Goal: Obtain resource: Download file/media

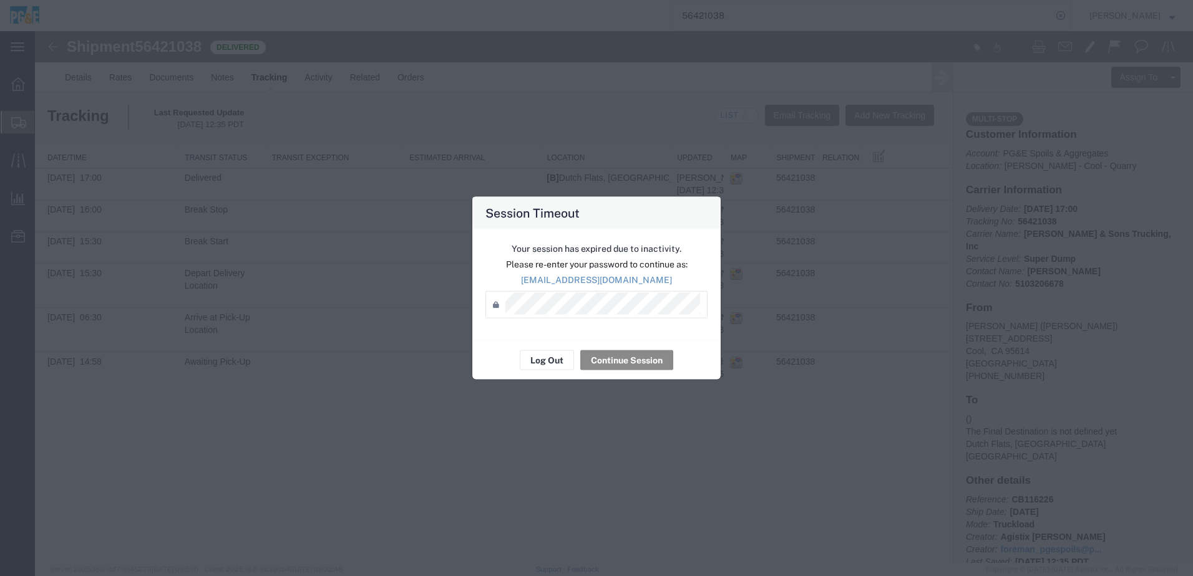
click at [596, 340] on div "Your session has expired due to inactivity. Please re-enter your password to co…" at bounding box center [596, 285] width 248 height 111
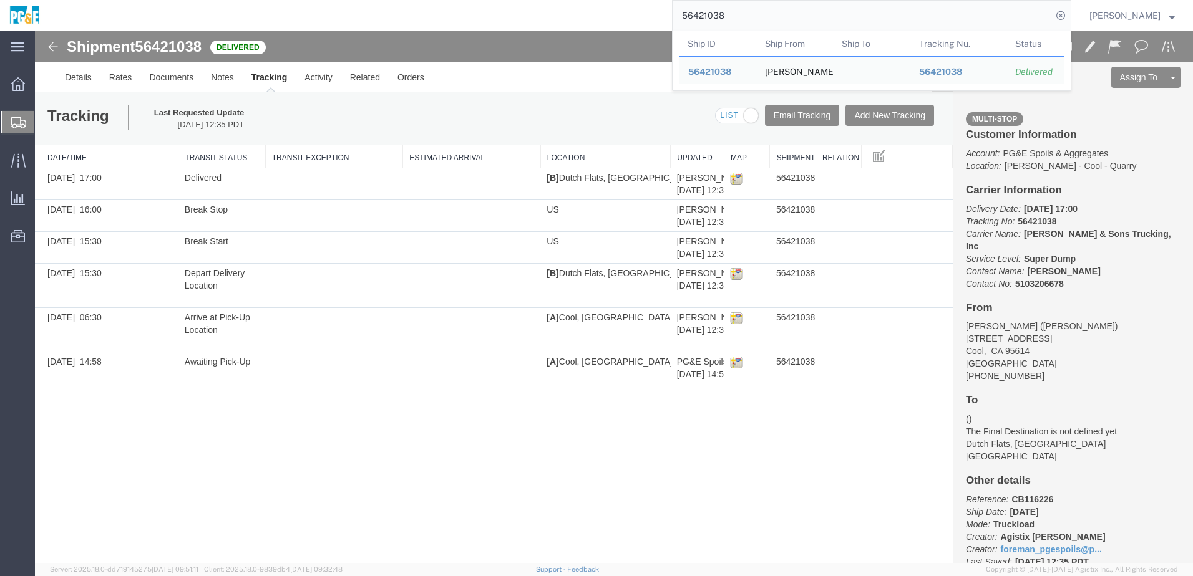
click at [712, 24] on input "56421038" at bounding box center [862, 16] width 379 height 30
paste input "202509101"
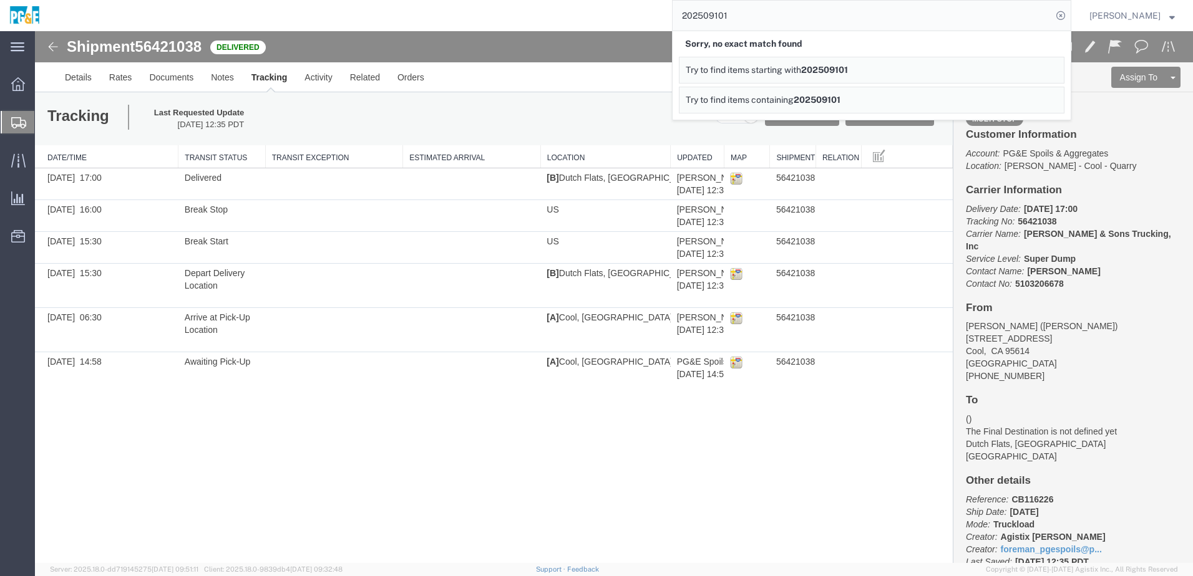
click at [724, 17] on input "202509101" at bounding box center [862, 16] width 379 height 30
paste input "56762629"
type input "56762629"
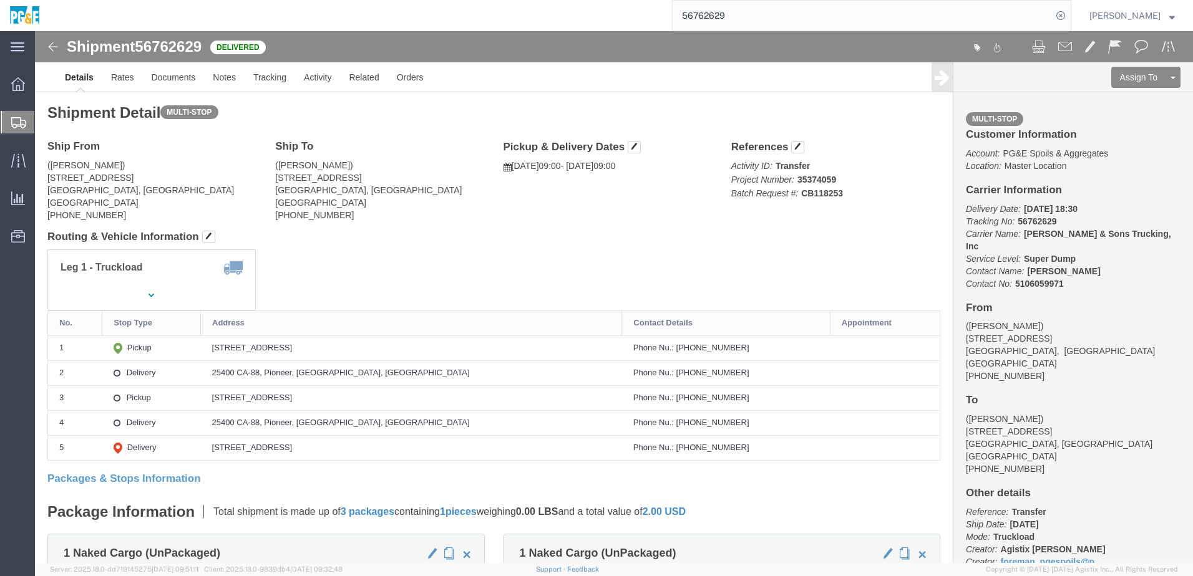
click div "Leg 1 - Truckload Vehicle 1: Super Dump Number of trucks: 1"
click link "Documents"
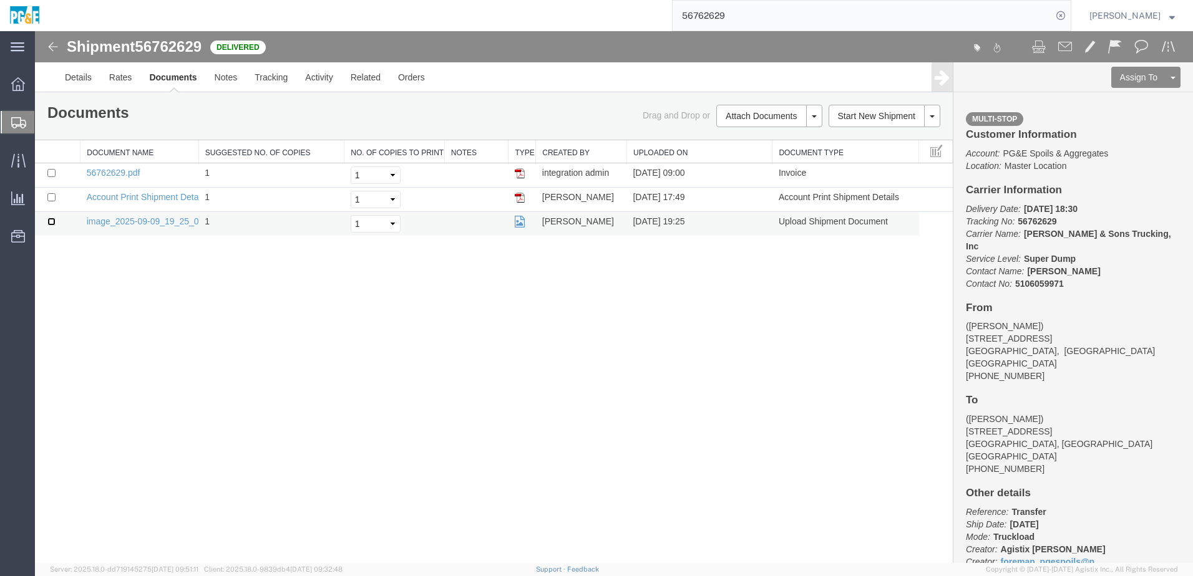
click at [50, 221] on input "checkbox" at bounding box center [51, 222] width 8 height 8
checkbox input "true"
click at [54, 170] on input "checkbox" at bounding box center [51, 173] width 8 height 8
checkbox input "true"
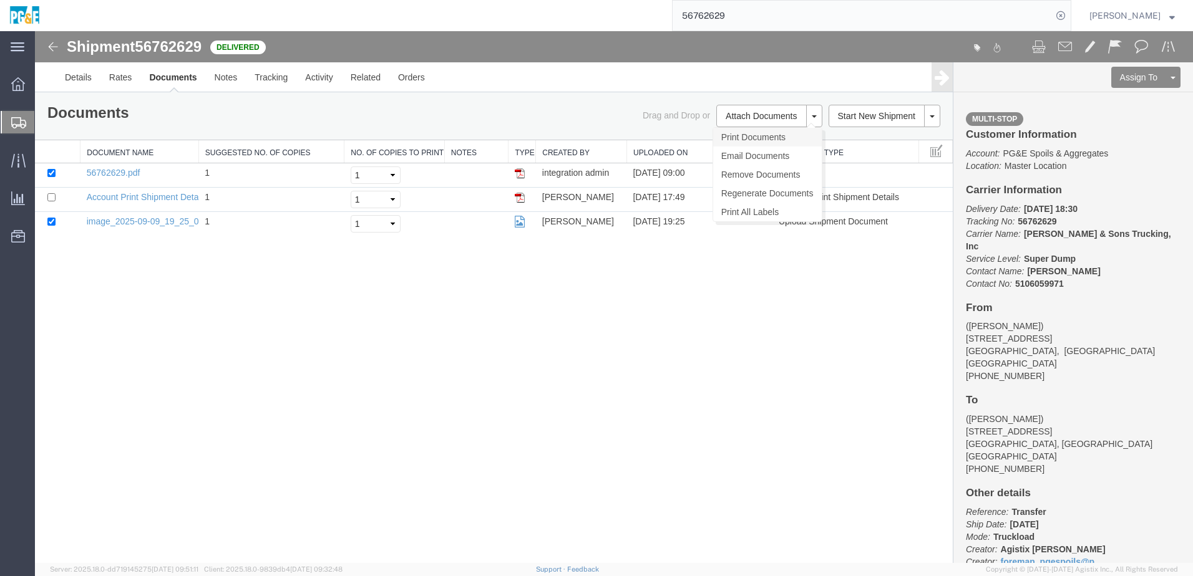
click at [763, 134] on link "Print Documents" at bounding box center [767, 137] width 109 height 19
click at [283, 74] on link "Tracking" at bounding box center [271, 77] width 51 height 30
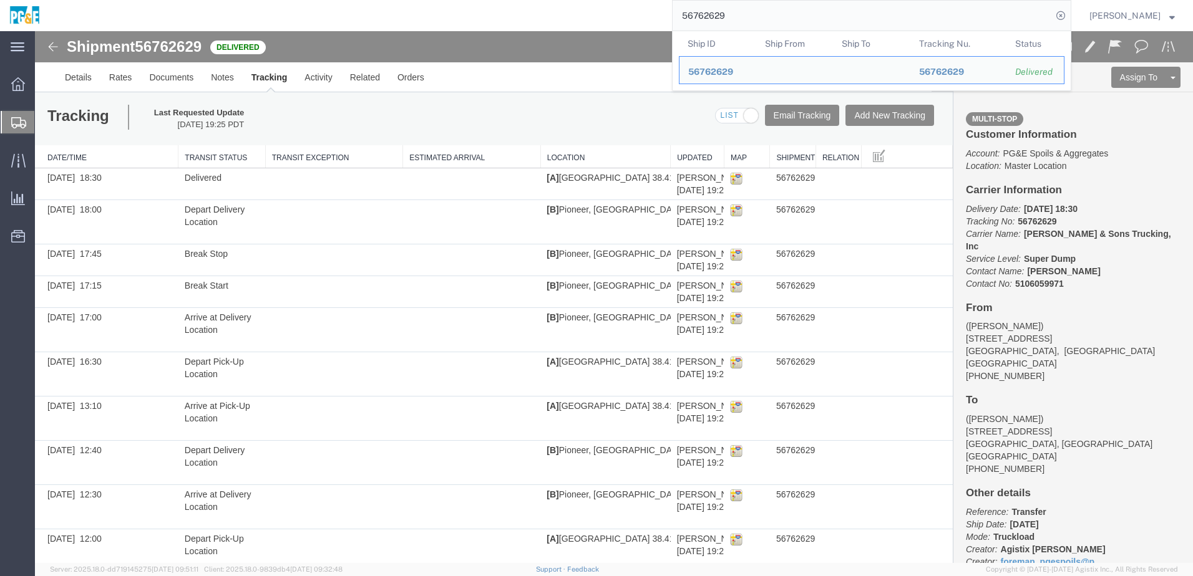
click at [732, 17] on input "56762629" at bounding box center [862, 16] width 379 height 30
paste input "434628"
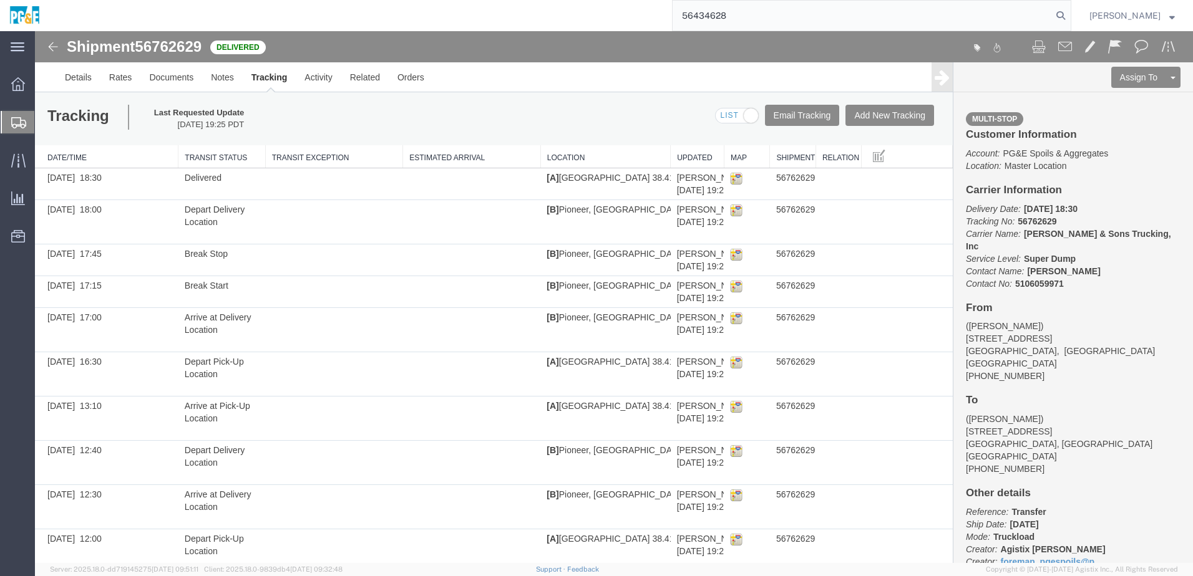
type input "56434628"
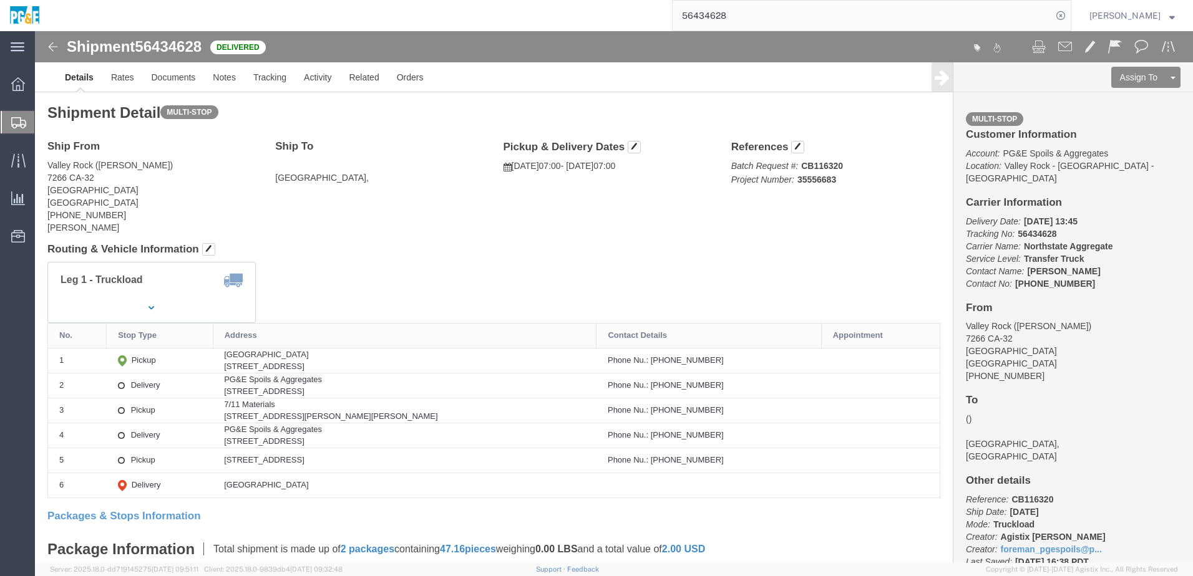
scroll to position [62, 0]
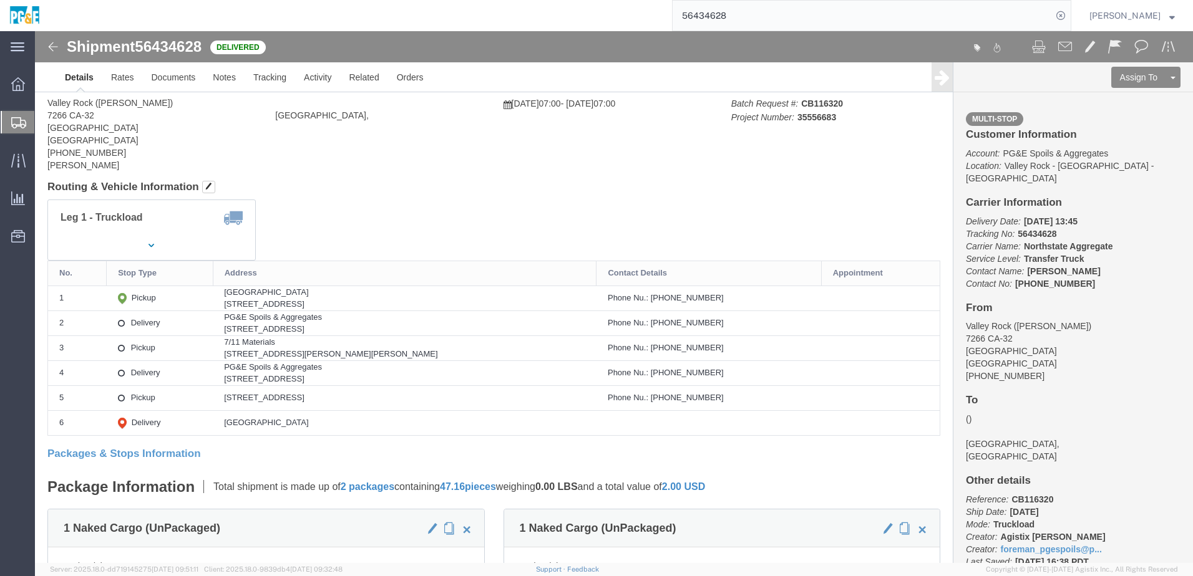
click div "Leg 1 - Truckload Vehicle 1: Transfer Truck Number of trucks: 1"
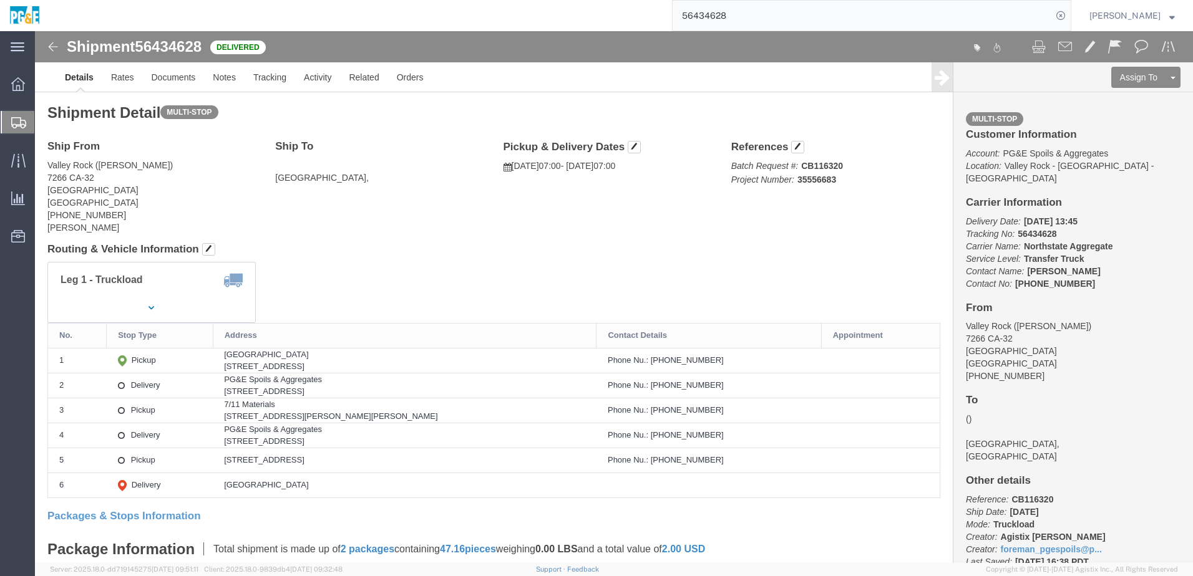
click div "Shipment Detail Multi-stop Ship From [GEOGRAPHIC_DATA] ([PERSON_NAME]) [STREET_…"
click link "Documents"
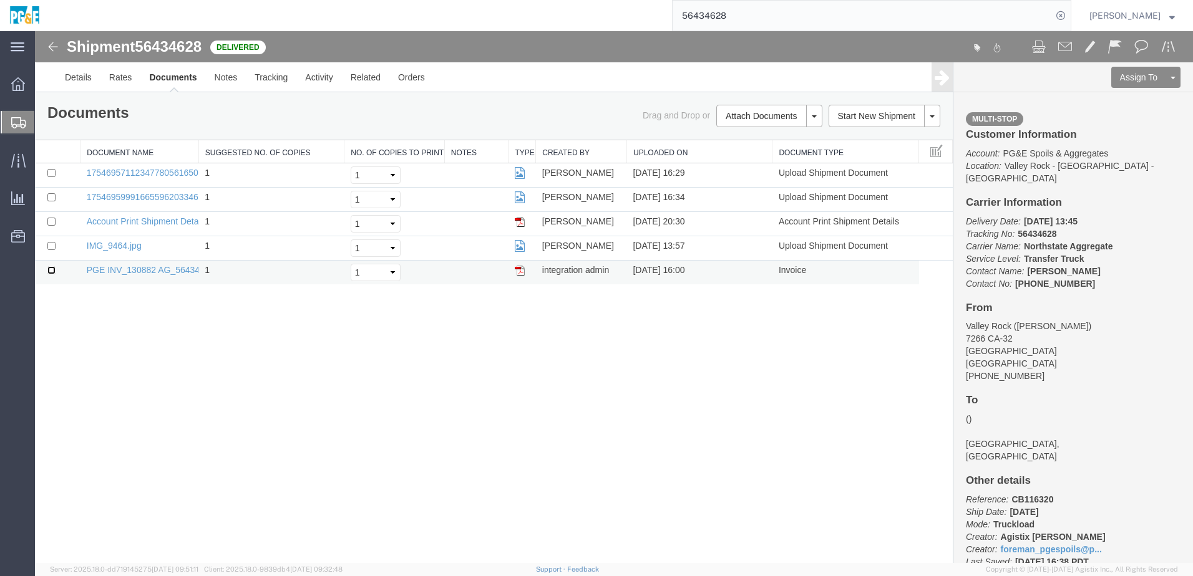
click at [52, 270] on input "checkbox" at bounding box center [51, 270] width 8 height 8
checkbox input "true"
click at [54, 241] on td at bounding box center [58, 248] width 46 height 24
click at [52, 246] on input "checkbox" at bounding box center [51, 246] width 8 height 8
checkbox input "true"
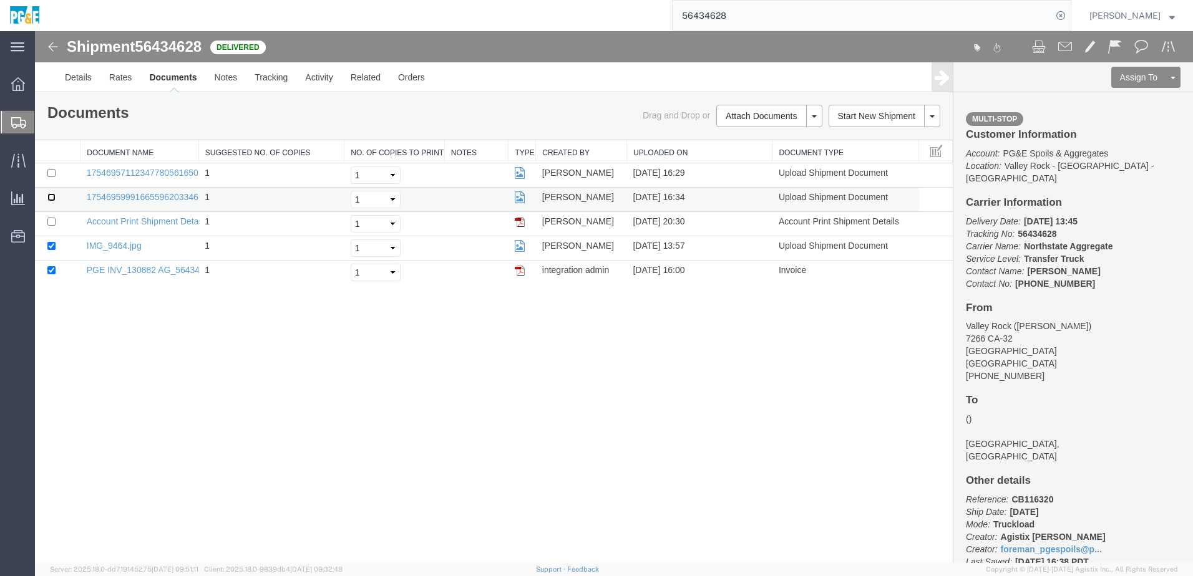
click at [50, 195] on input "checkbox" at bounding box center [51, 197] width 8 height 8
checkbox input "true"
click at [52, 173] on input "checkbox" at bounding box center [51, 173] width 8 height 8
checkbox input "true"
click at [782, 140] on link "Print Documents" at bounding box center [767, 137] width 109 height 19
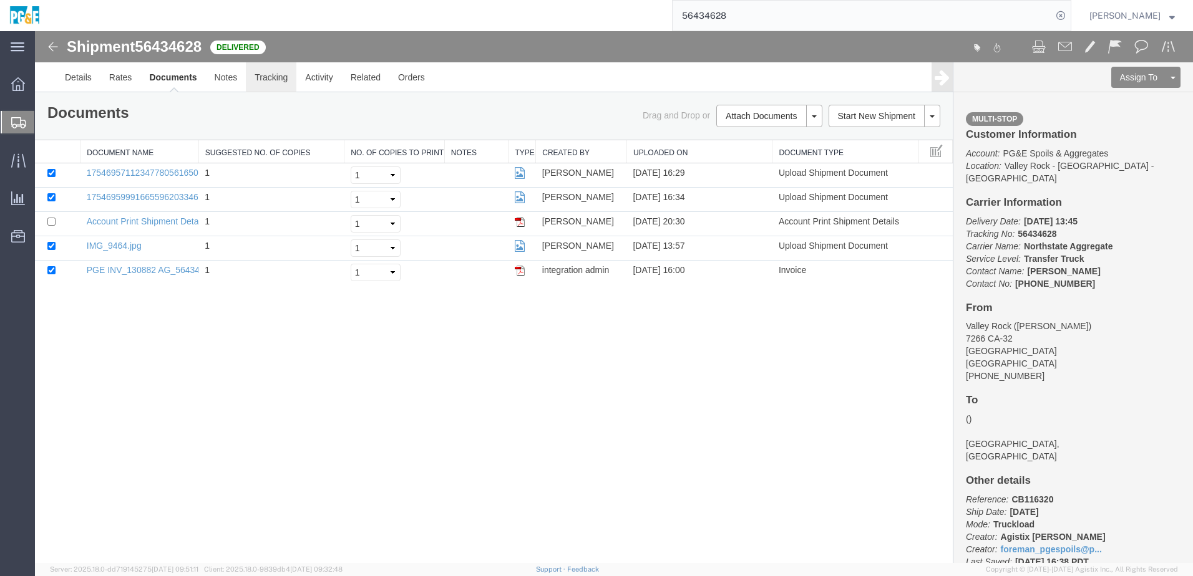
click at [263, 79] on link "Tracking" at bounding box center [271, 77] width 51 height 30
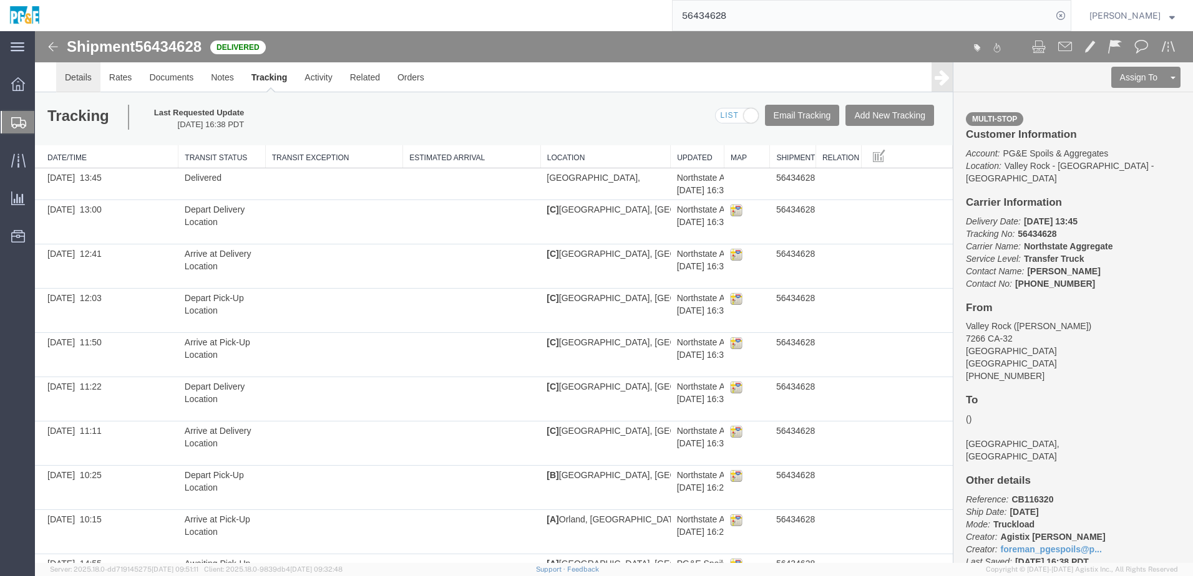
click at [62, 76] on link "Details" at bounding box center [78, 77] width 44 height 30
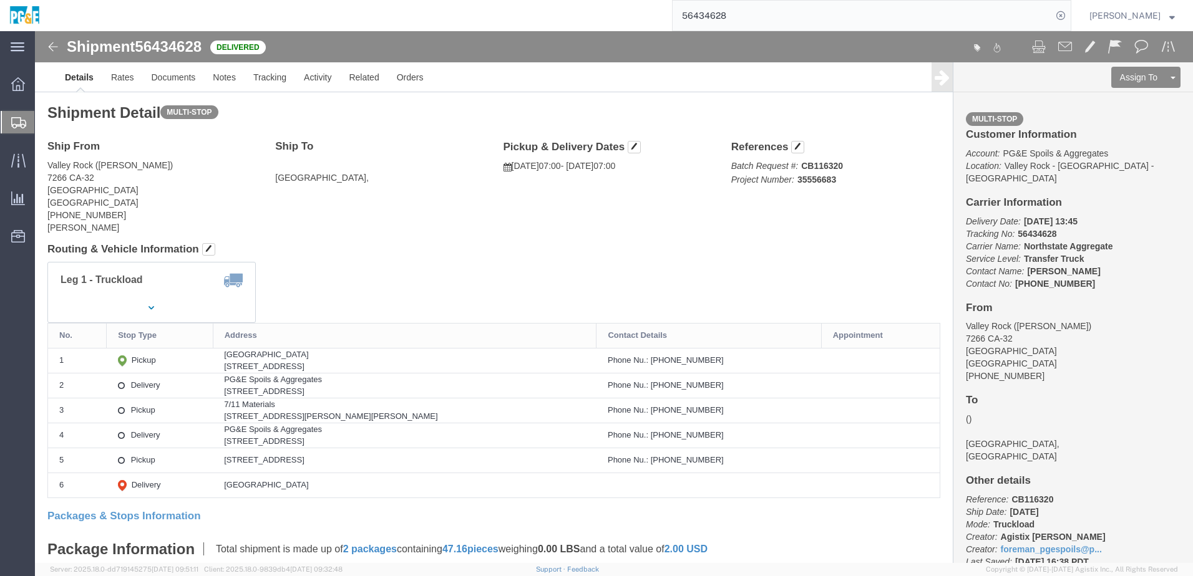
click at [730, 10] on input "56434628" at bounding box center [862, 16] width 379 height 30
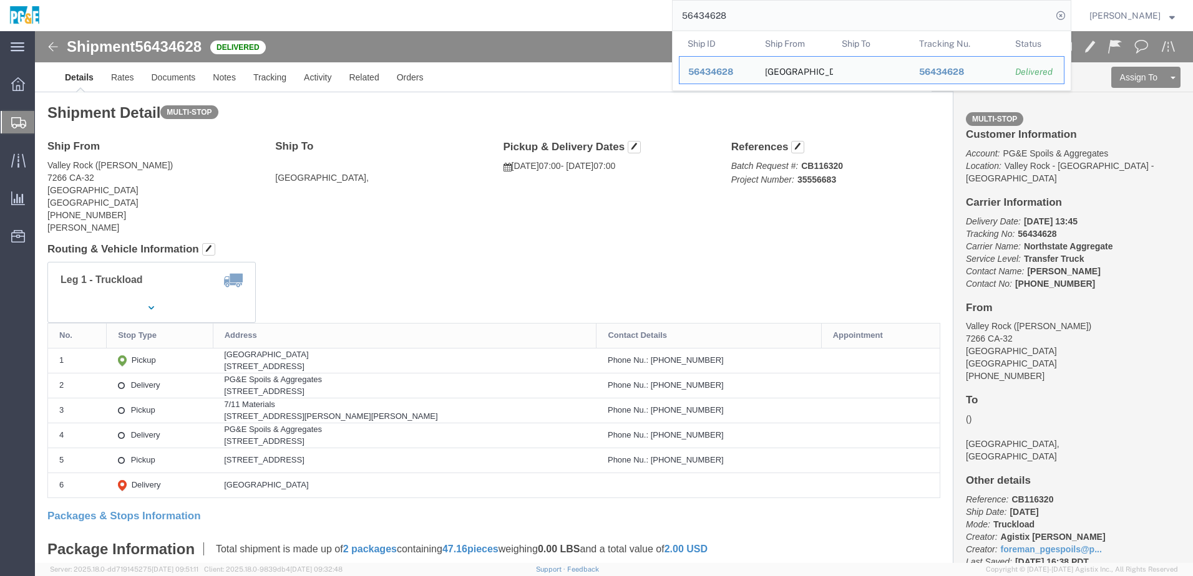
click at [730, 10] on input "56434628" at bounding box center [862, 16] width 379 height 30
paste input "61"
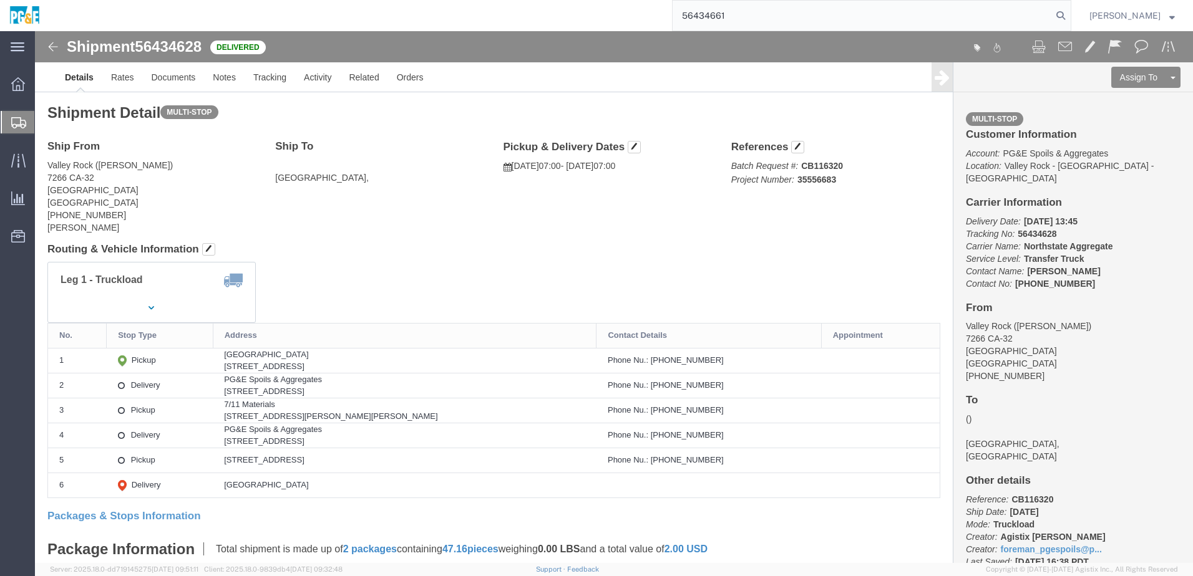
type input "56434661"
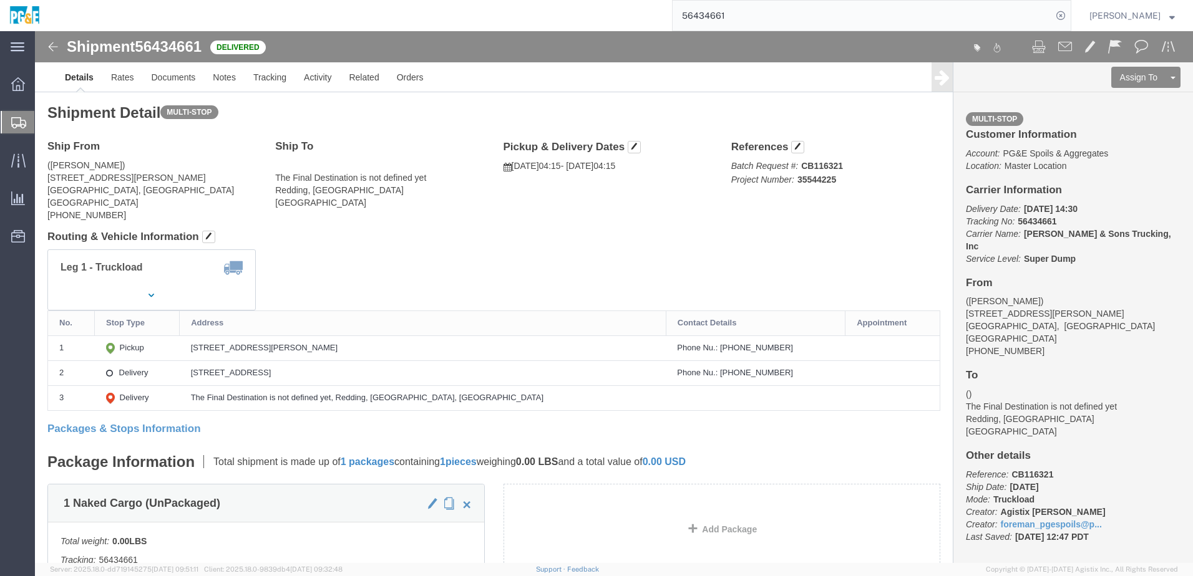
click div "Shipment Detail Multi-stop Ship From ([PERSON_NAME]) [STREET_ADDRESS][PERSON_NA…"
click link "Documents"
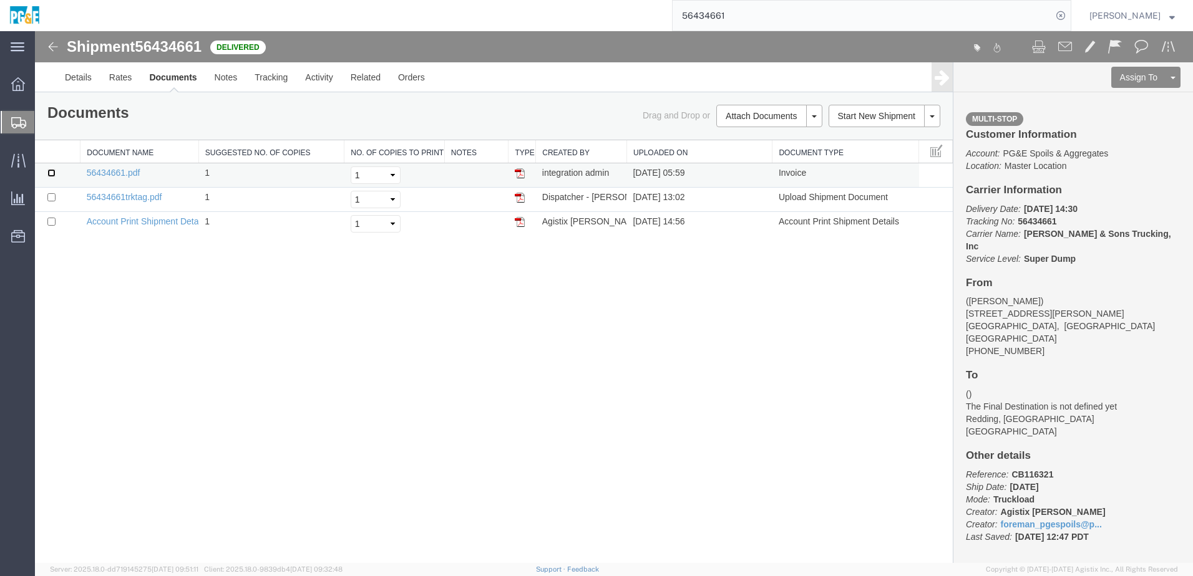
click at [52, 175] on input "checkbox" at bounding box center [51, 173] width 8 height 8
checkbox input "true"
click at [52, 198] on input "checkbox" at bounding box center [51, 197] width 8 height 8
checkbox input "true"
click at [752, 142] on link "Print Documents" at bounding box center [767, 137] width 109 height 19
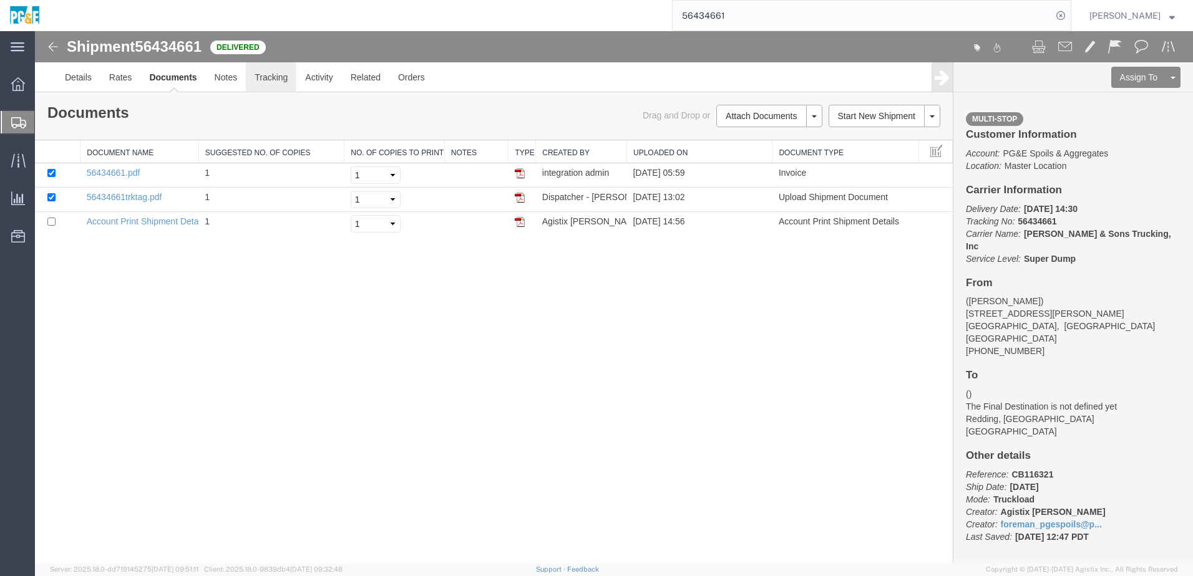
click at [281, 74] on link "Tracking" at bounding box center [271, 77] width 51 height 30
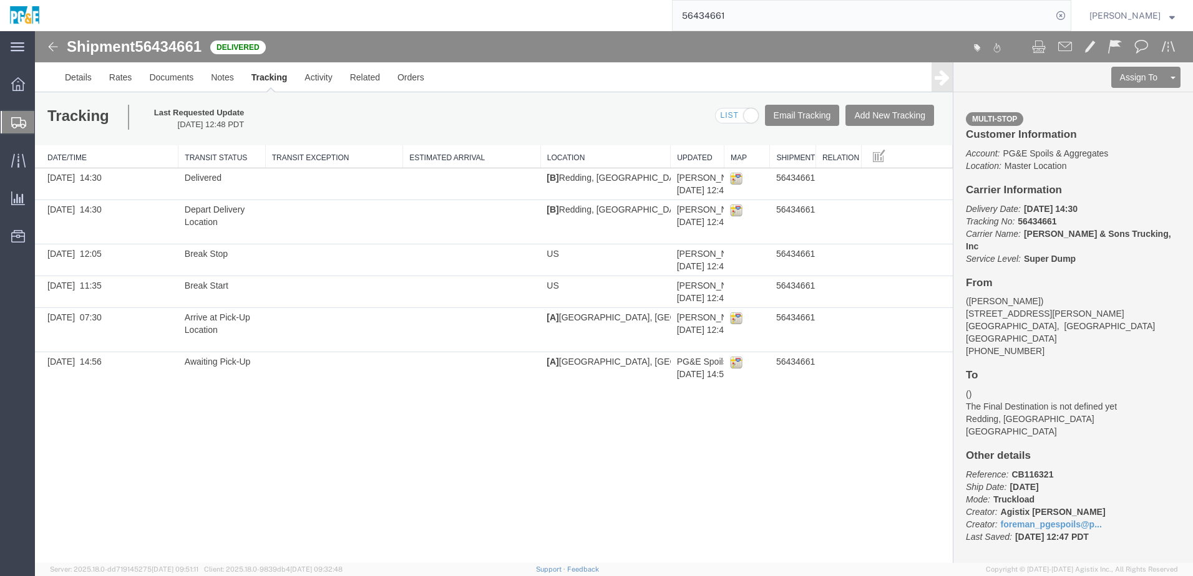
click at [200, 469] on div "Shipment 56434661 6 of 6 Delivered Details Rates Documents Notes Tracking Activ…" at bounding box center [614, 297] width 1158 height 532
click at [89, 77] on link "Details" at bounding box center [78, 77] width 44 height 30
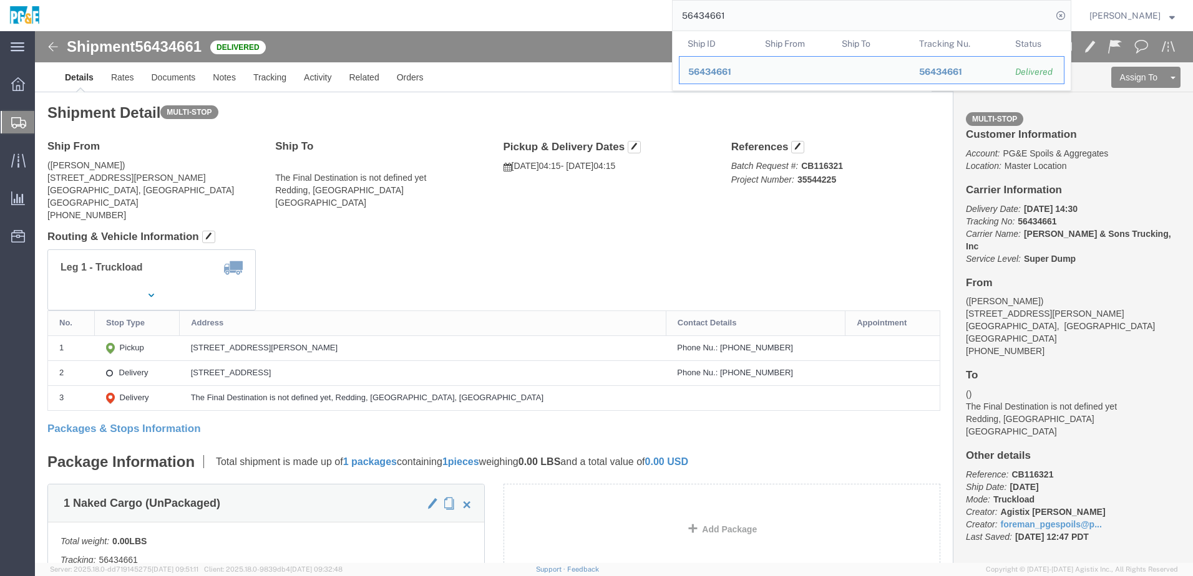
click at [728, 11] on input "56434661" at bounding box center [862, 16] width 379 height 30
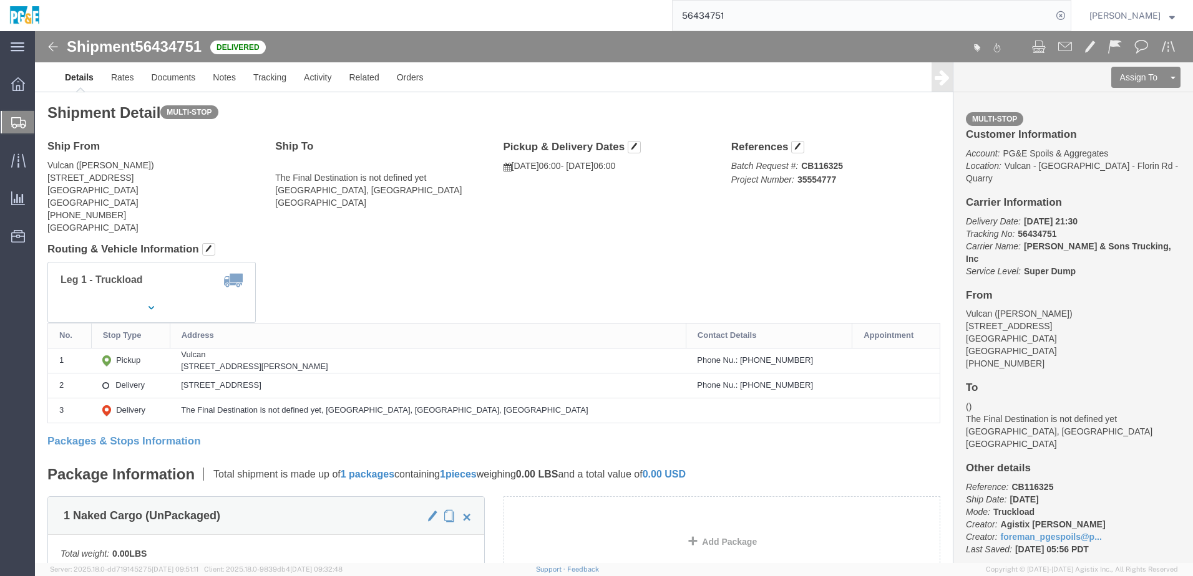
click div "Shipment Detail Multi-stop Ship From [GEOGRAPHIC_DATA] ([PERSON_NAME]) [STREET_…"
click at [730, 20] on input "56434751" at bounding box center [862, 16] width 379 height 30
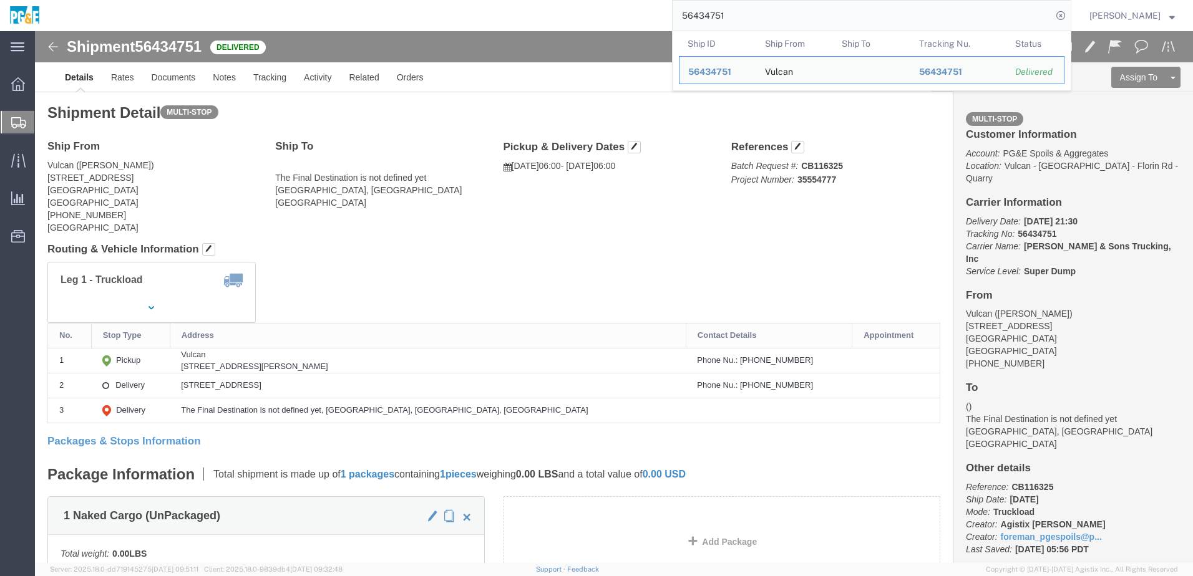
click at [730, 20] on input "56434751" at bounding box center [862, 16] width 379 height 30
paste input "search"
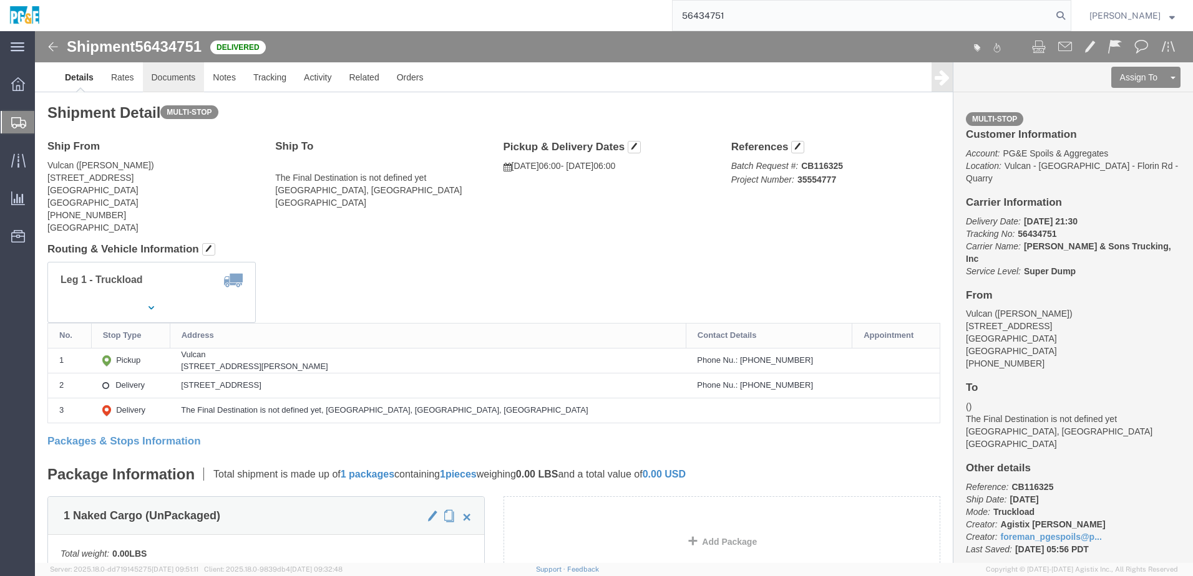
type input "56434751"
click link "Documents"
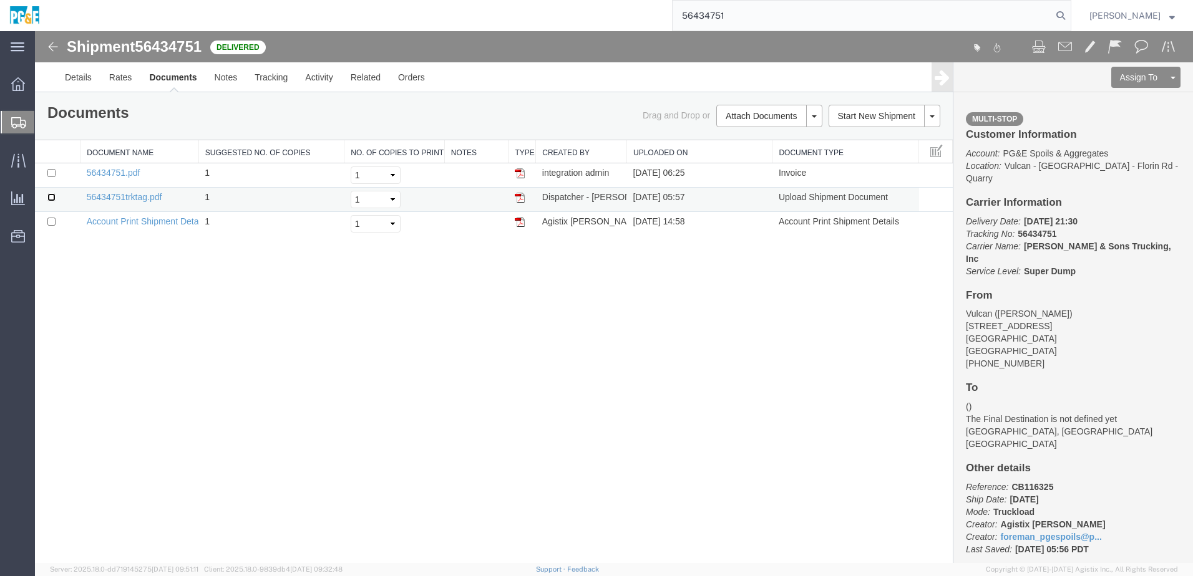
click at [51, 198] on input "checkbox" at bounding box center [51, 197] width 8 height 8
checkbox input "true"
click at [51, 173] on input "checkbox" at bounding box center [51, 173] width 8 height 8
checkbox input "true"
click at [768, 137] on link "Print Documents" at bounding box center [767, 137] width 109 height 19
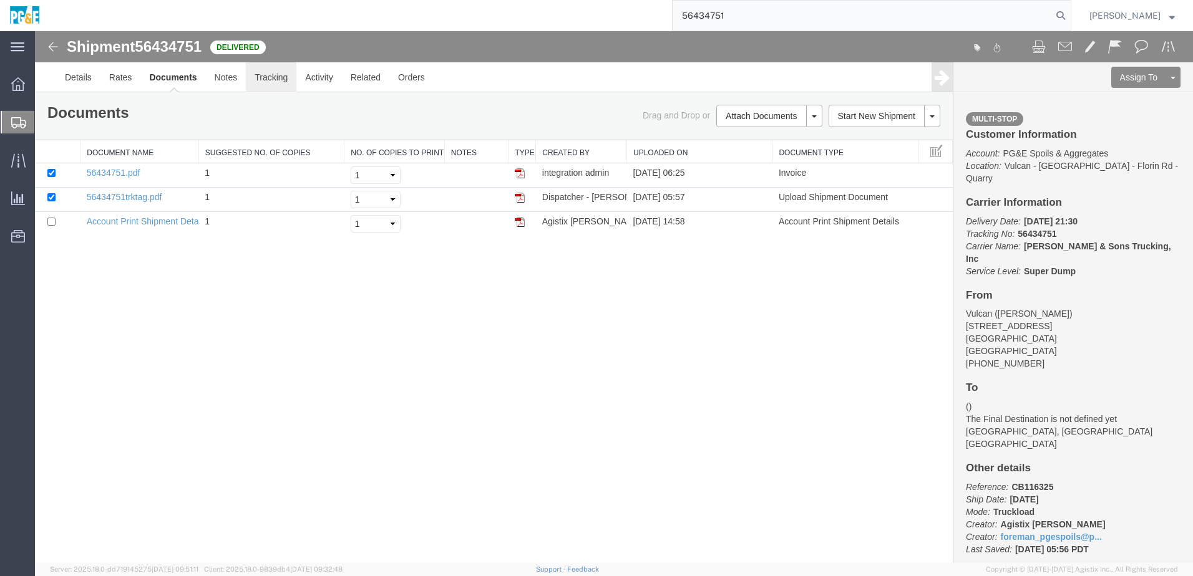
click at [272, 82] on link "Tracking" at bounding box center [271, 77] width 51 height 30
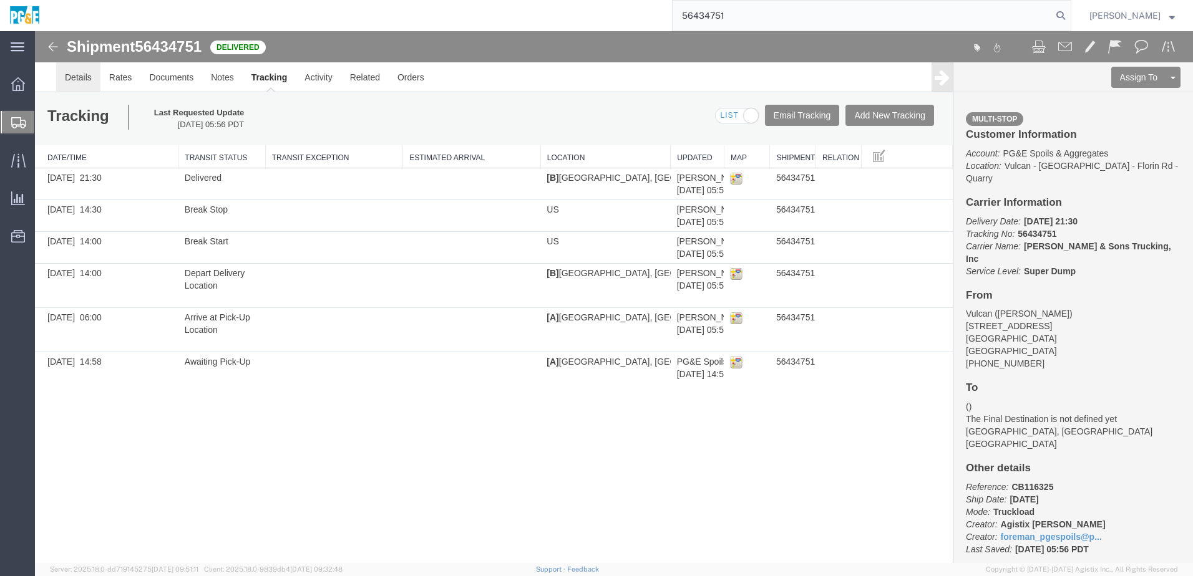
click at [80, 70] on link "Details" at bounding box center [78, 77] width 44 height 30
